Goal: Information Seeking & Learning: Learn about a topic

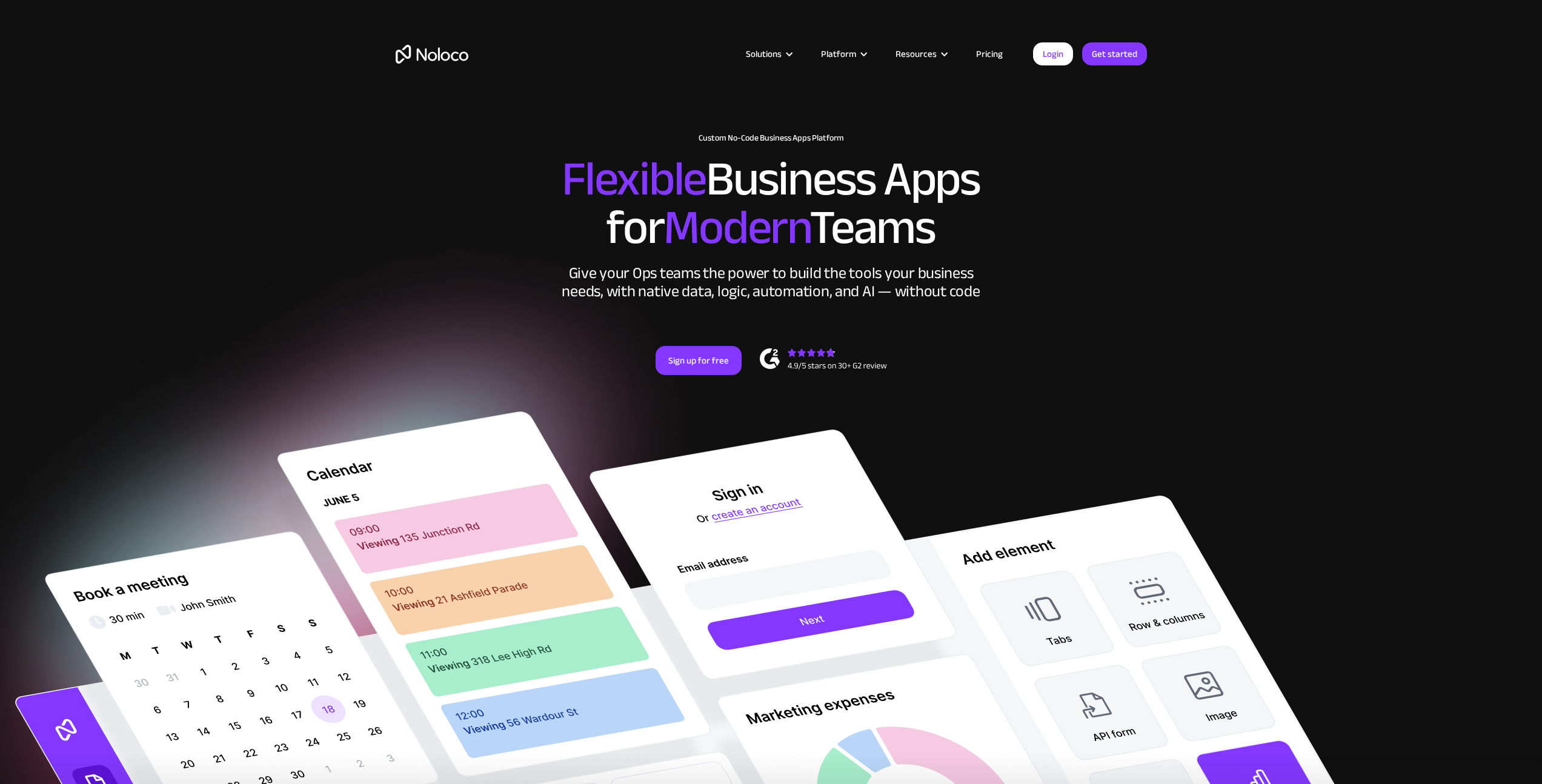
click at [978, 50] on link "Pricing" at bounding box center [989, 54] width 57 height 16
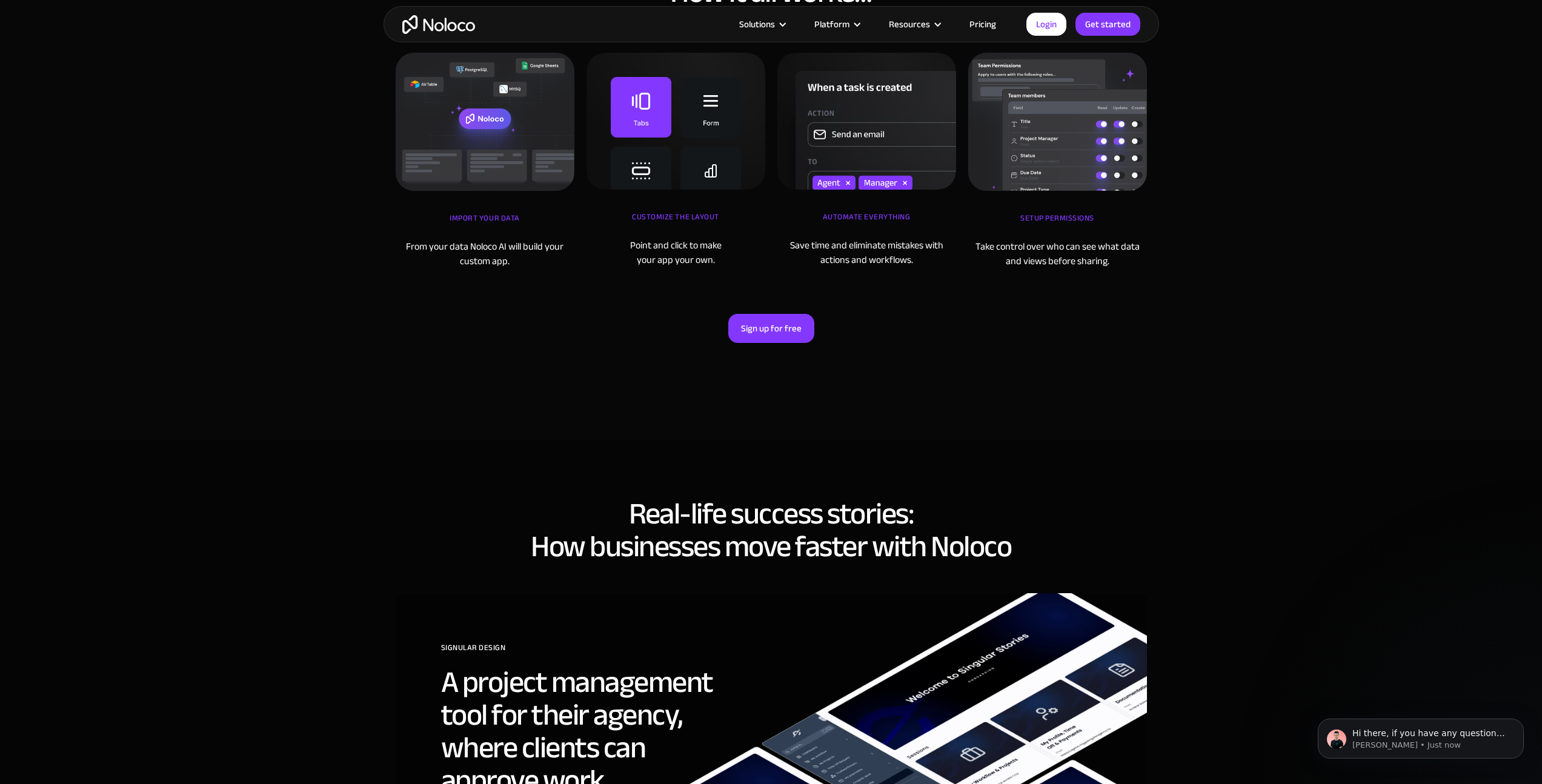
scroll to position [3756, 0]
